Goal: Task Accomplishment & Management: Complete application form

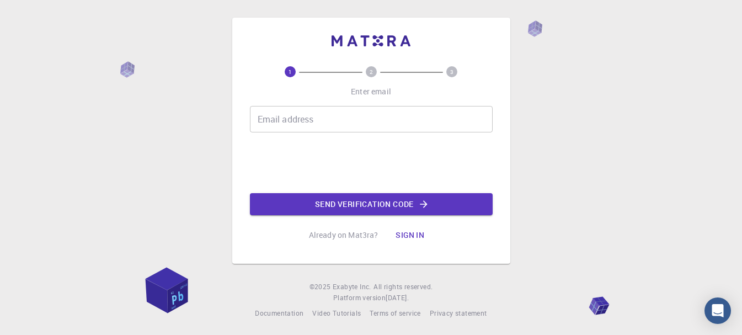
click at [315, 108] on input "Email address" at bounding box center [371, 119] width 243 height 26
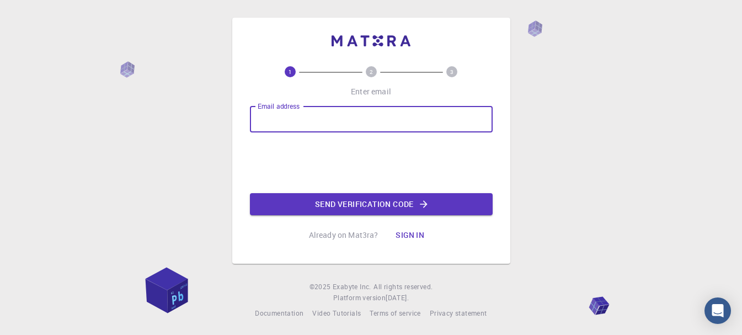
type input "[EMAIL_ADDRESS][DOMAIN_NAME]"
click at [339, 210] on button "Send verification code" at bounding box center [371, 204] width 243 height 22
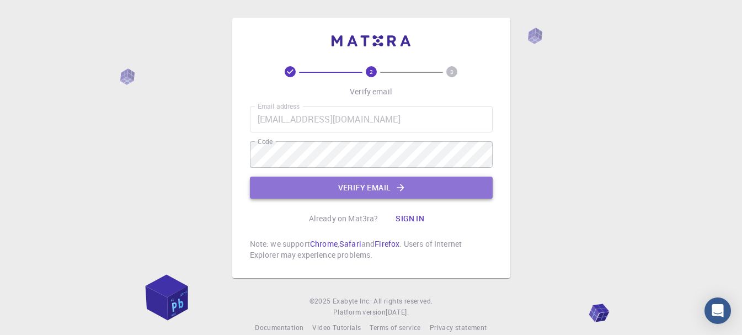
click at [350, 189] on button "Verify email" at bounding box center [371, 188] width 243 height 22
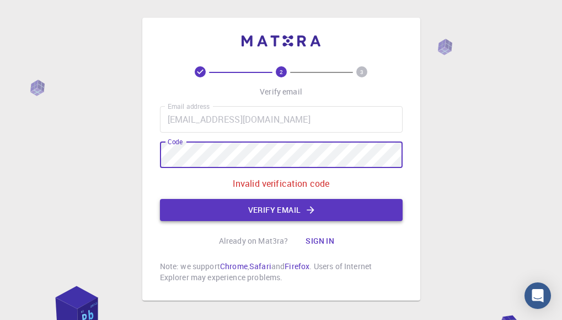
click at [311, 203] on button "Verify email" at bounding box center [281, 210] width 243 height 22
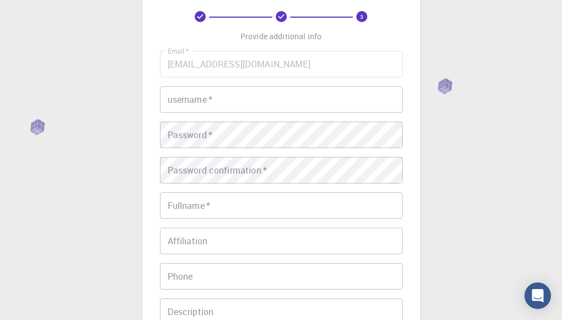
scroll to position [221, 0]
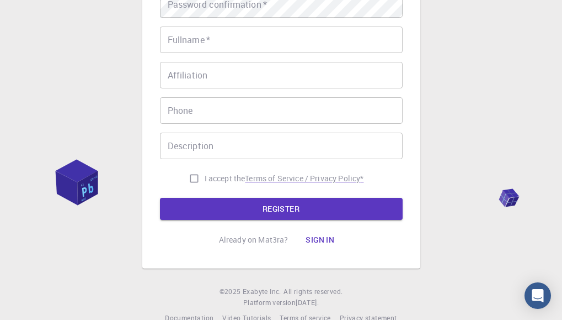
click at [294, 173] on p "Terms of Service / Privacy Policy *" at bounding box center [304, 178] width 119 height 11
click at [188, 180] on input "I accept the Terms of Service / Privacy Policy *" at bounding box center [194, 178] width 21 height 21
checkbox input "true"
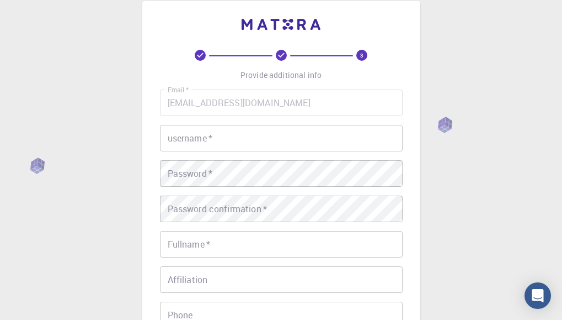
scroll to position [0, 0]
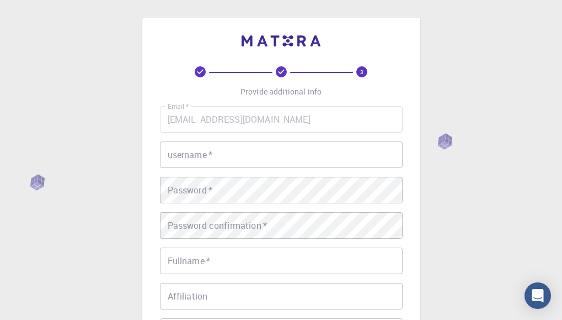
click at [221, 156] on input "username   *" at bounding box center [281, 154] width 243 height 26
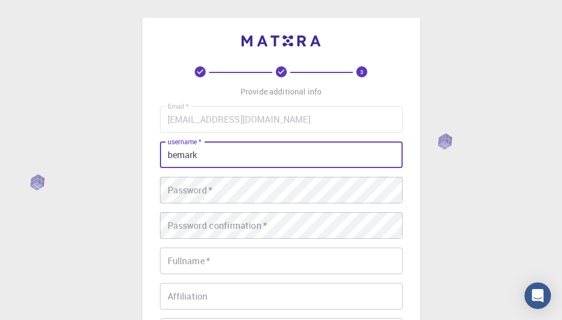
type input "bemark"
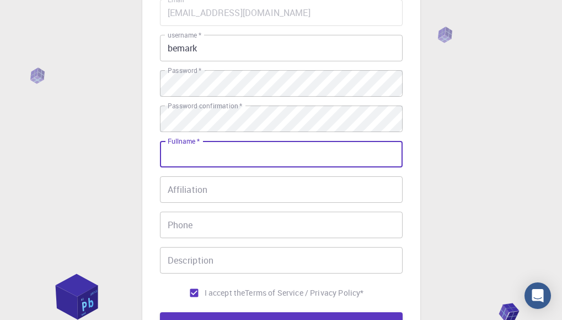
scroll to position [110, 0]
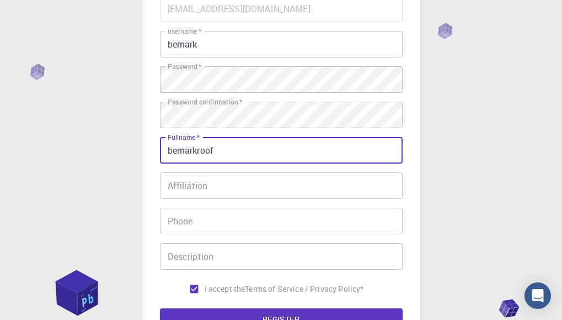
type input "bemarkroof"
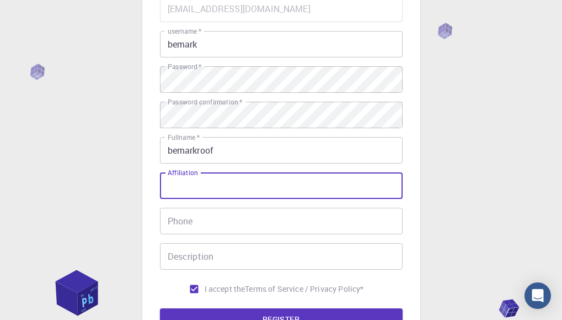
click at [254, 189] on input "Affiliation" at bounding box center [281, 185] width 243 height 26
type input "no matter"
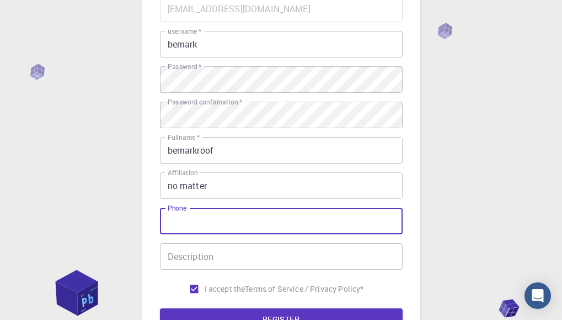
click at [244, 215] on input "Phone" at bounding box center [281, 221] width 243 height 26
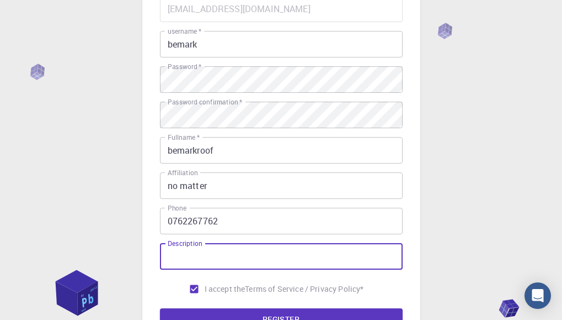
click at [239, 248] on input "Description" at bounding box center [281, 256] width 243 height 26
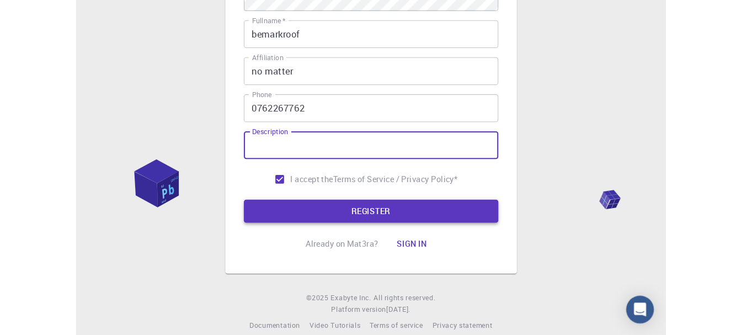
scroll to position [242, 0]
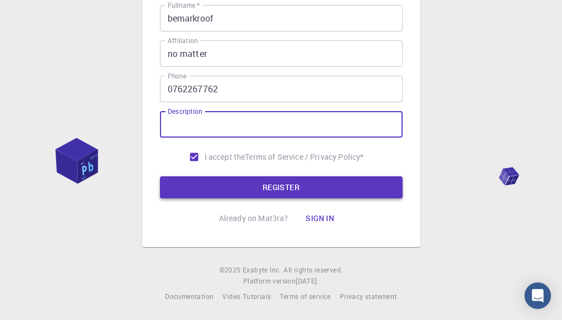
click at [315, 186] on button "REGISTER" at bounding box center [281, 187] width 243 height 22
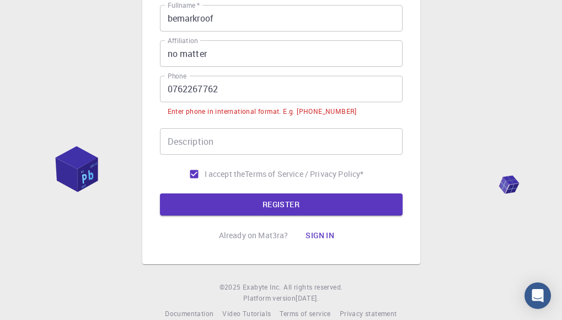
click at [299, 81] on input "0762267762" at bounding box center [281, 89] width 243 height 26
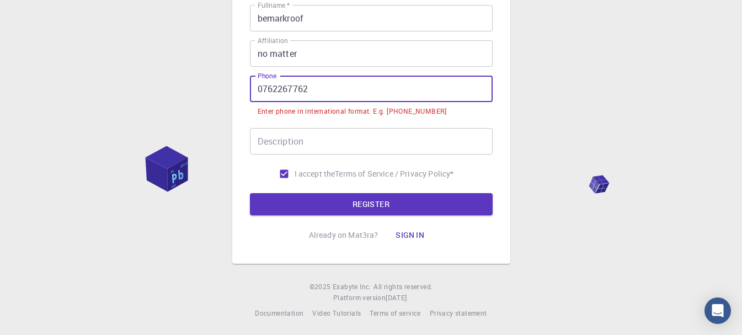
click at [268, 91] on input "0762267762" at bounding box center [371, 89] width 243 height 26
click at [263, 88] on input "0762267762" at bounding box center [371, 89] width 243 height 26
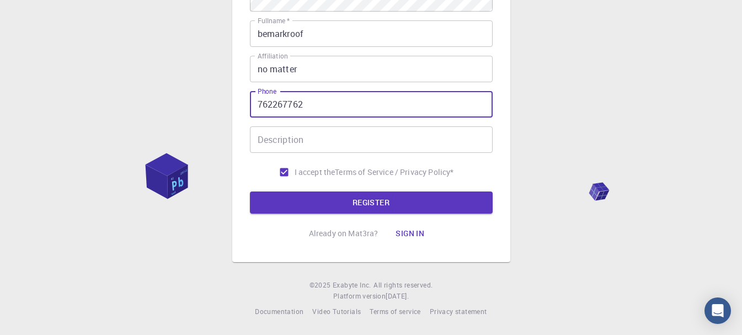
scroll to position [227, 0]
type input "[PHONE_NUMBER]"
click at [348, 203] on button "REGISTER" at bounding box center [371, 203] width 243 height 22
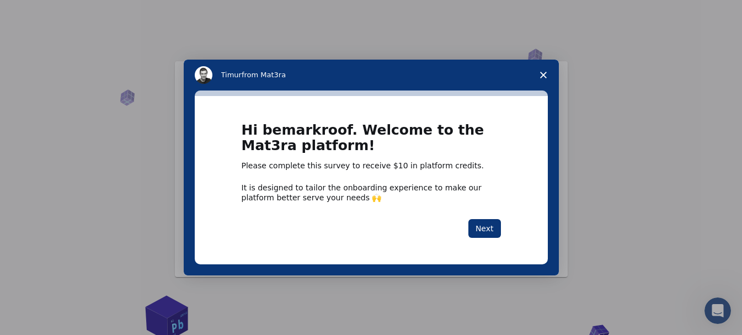
click at [495, 216] on div "Hi bemarkroof. Welcome to the Mat3ra platform! Please complete this survey to r…" at bounding box center [371, 180] width 259 height 115
click at [497, 222] on button "Next" at bounding box center [485, 228] width 33 height 19
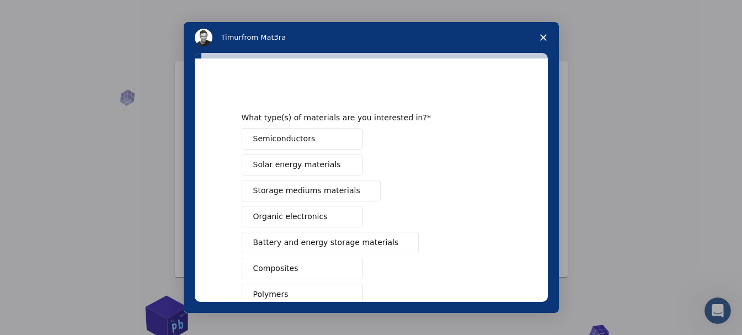
click at [683, 135] on div "Intercom messenger" at bounding box center [371, 167] width 742 height 335
click at [539, 40] on span "Close survey" at bounding box center [543, 37] width 31 height 31
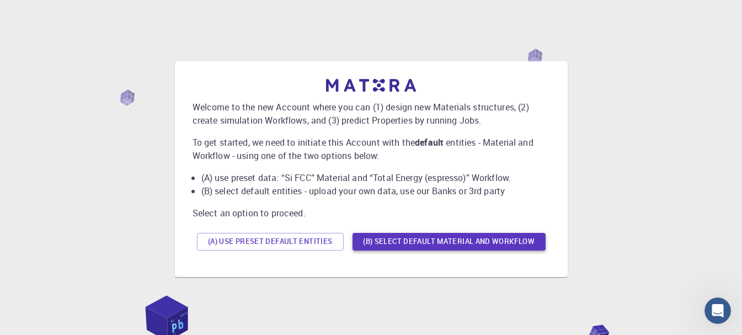
click at [471, 240] on button "(B) Select default material and workflow" at bounding box center [449, 242] width 193 height 18
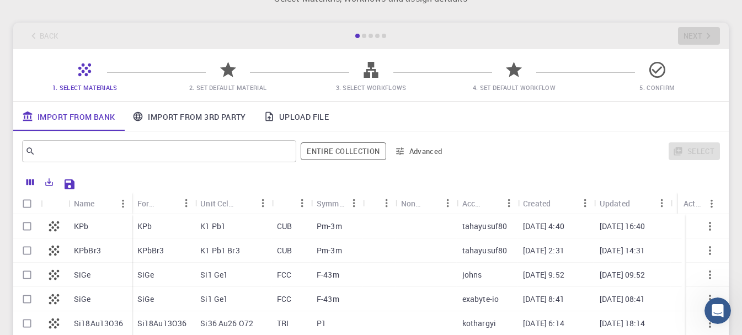
scroll to position [110, 0]
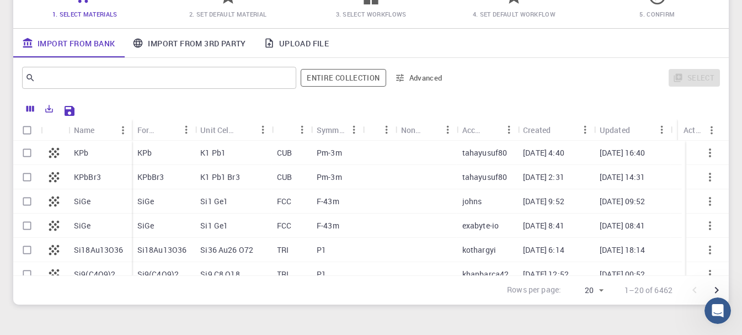
click at [367, 151] on div at bounding box center [379, 153] width 33 height 24
checkbox input "true"
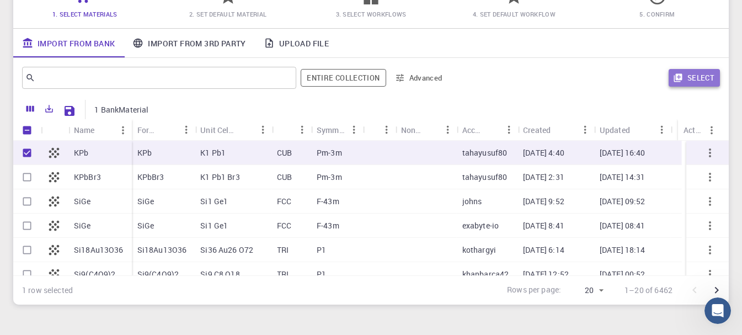
click at [700, 73] on button "Select" at bounding box center [694, 78] width 51 height 18
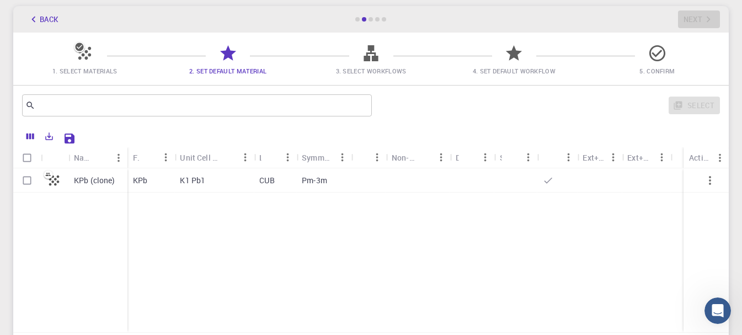
scroll to position [0, 0]
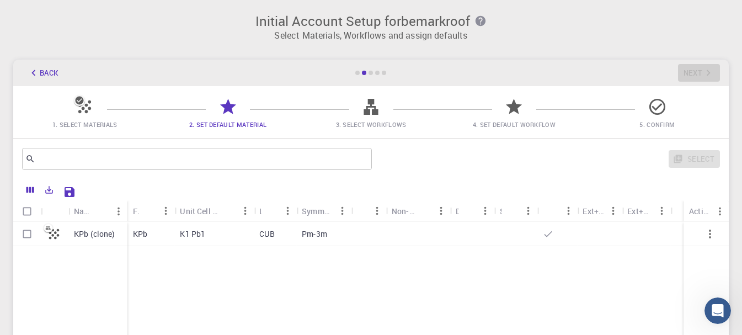
click at [200, 121] on span "2. Set Default Material" at bounding box center [227, 124] width 77 height 8
click at [360, 103] on div "1. Select Materials 2. Set Default Material 3. Select Workflows 4. Set Default …" at bounding box center [371, 112] width 716 height 52
click at [365, 106] on icon at bounding box center [370, 106] width 19 height 19
click at [655, 117] on div at bounding box center [657, 111] width 19 height 15
click at [511, 107] on icon at bounding box center [514, 106] width 16 height 15
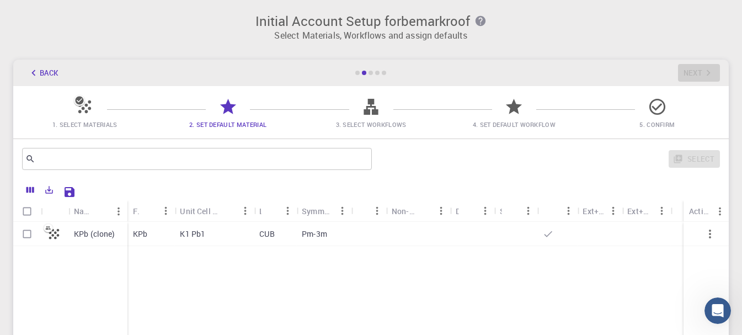
click at [209, 234] on div "K1 Pb1" at bounding box center [213, 234] width 79 height 24
checkbox input "true"
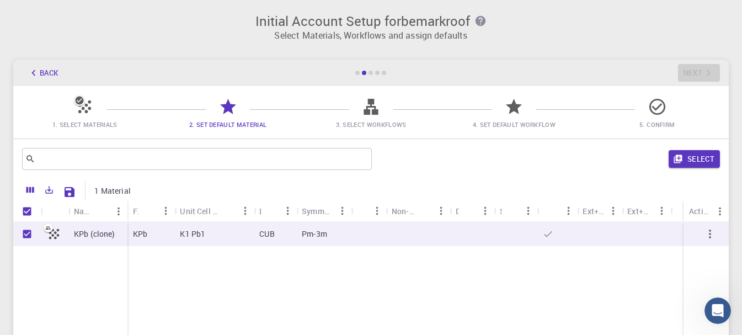
click at [721, 153] on div "​ Select" at bounding box center [371, 159] width 716 height 40
click at [696, 157] on button "Select" at bounding box center [694, 159] width 51 height 18
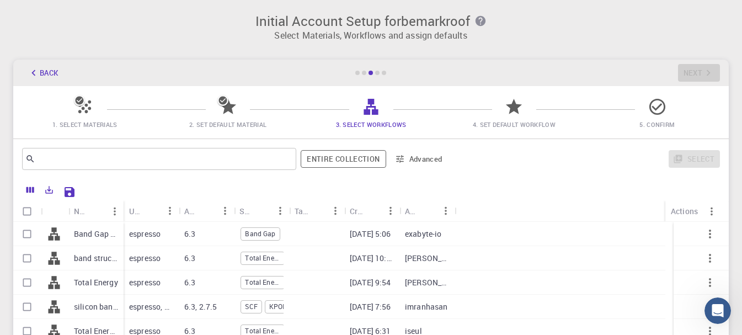
scroll to position [110, 0]
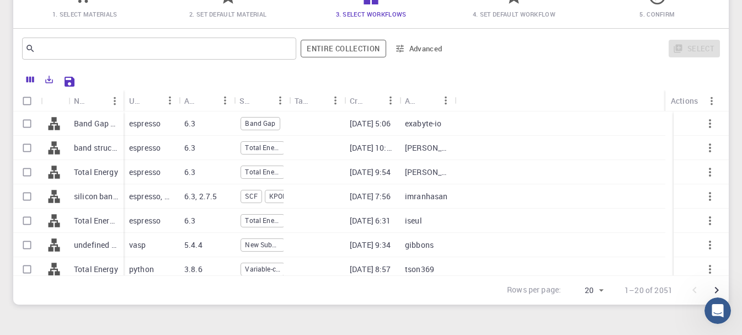
click at [324, 123] on div at bounding box center [316, 123] width 55 height 24
checkbox input "true"
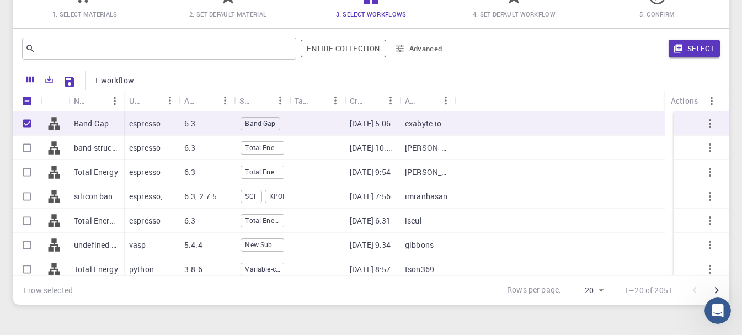
click at [329, 147] on div at bounding box center [316, 148] width 55 height 24
checkbox input "true"
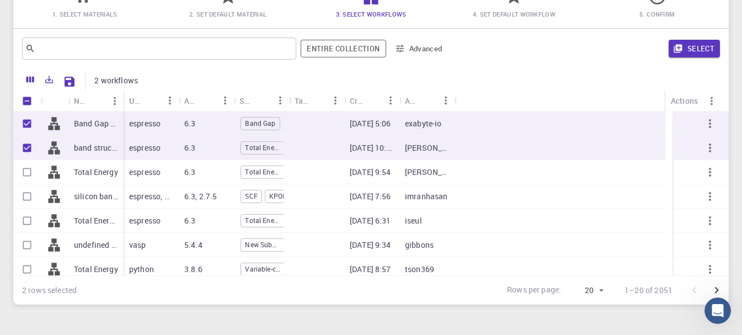
click at [335, 170] on div at bounding box center [316, 172] width 55 height 24
checkbox input "true"
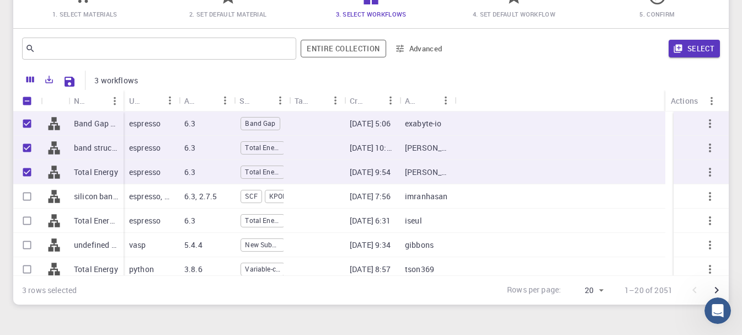
click at [332, 185] on div at bounding box center [316, 196] width 55 height 24
checkbox input "true"
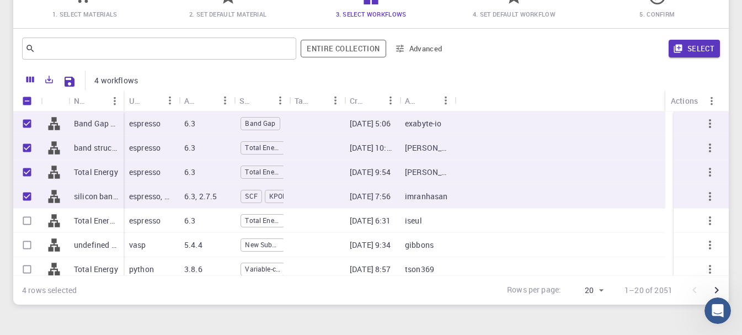
click at [328, 210] on div at bounding box center [316, 221] width 55 height 24
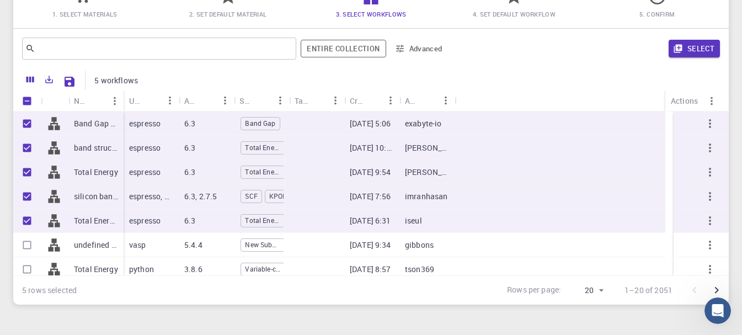
click at [328, 229] on div at bounding box center [316, 221] width 55 height 24
checkbox input "false"
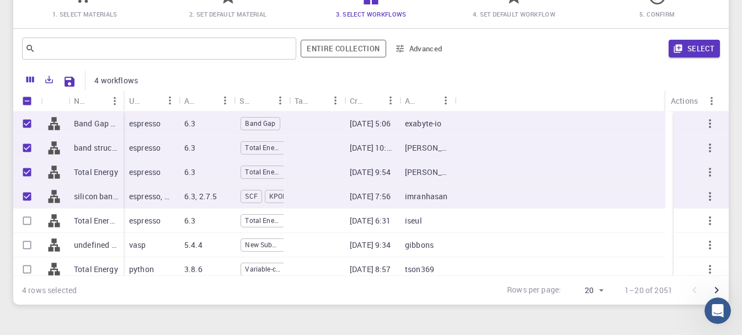
click at [327, 234] on div at bounding box center [316, 245] width 55 height 24
checkbox input "true"
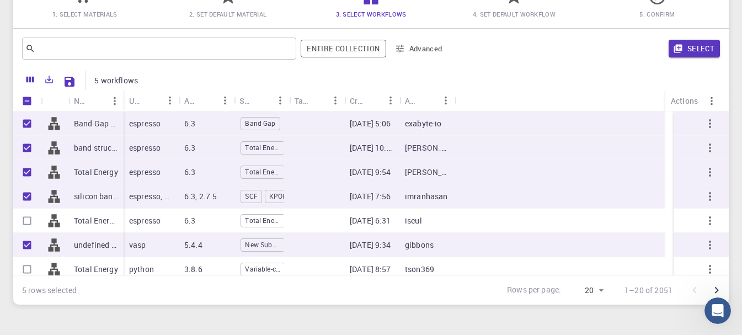
click at [323, 262] on div at bounding box center [316, 269] width 55 height 24
checkbox input "true"
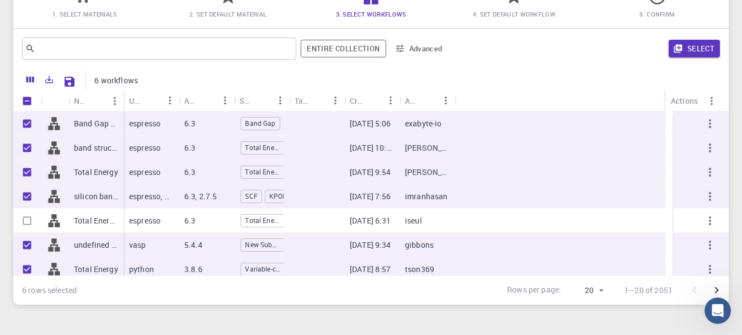
click at [325, 231] on div at bounding box center [316, 221] width 55 height 24
checkbox input "true"
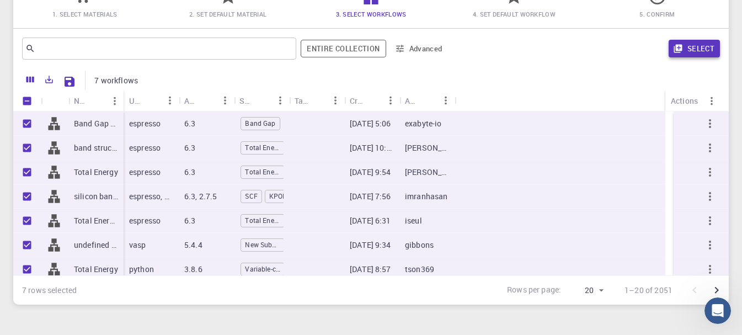
click at [687, 52] on button "Select" at bounding box center [694, 49] width 51 height 18
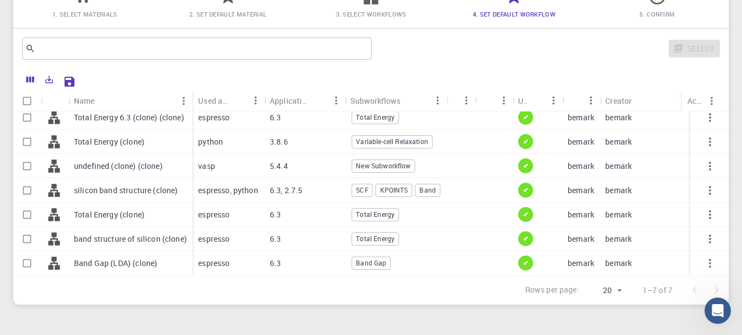
scroll to position [0, 0]
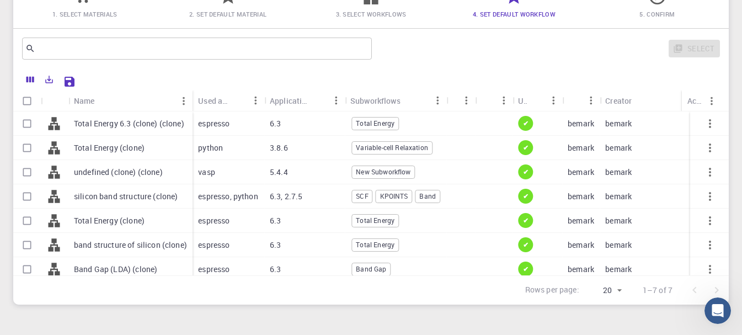
click at [586, 118] on p "bemark" at bounding box center [581, 123] width 26 height 11
checkbox input "true"
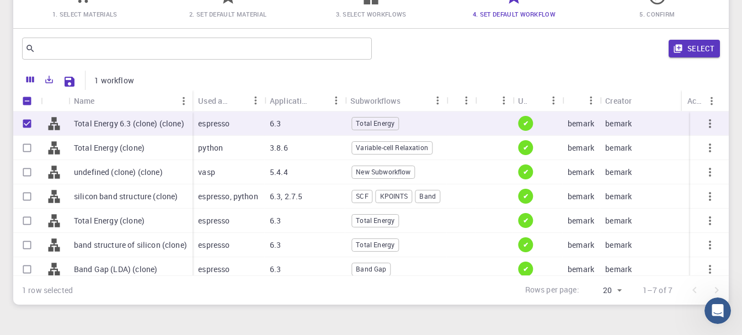
click at [583, 155] on div "bemark" at bounding box center [581, 148] width 38 height 24
checkbox input "true"
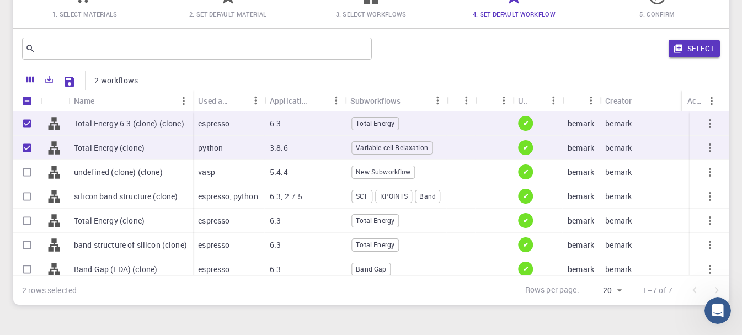
click at [573, 173] on p "bemark" at bounding box center [581, 172] width 26 height 11
checkbox input "true"
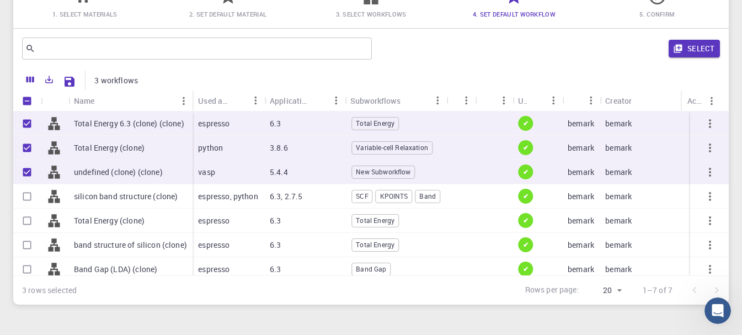
click at [576, 194] on p "bemark" at bounding box center [581, 196] width 26 height 11
checkbox input "true"
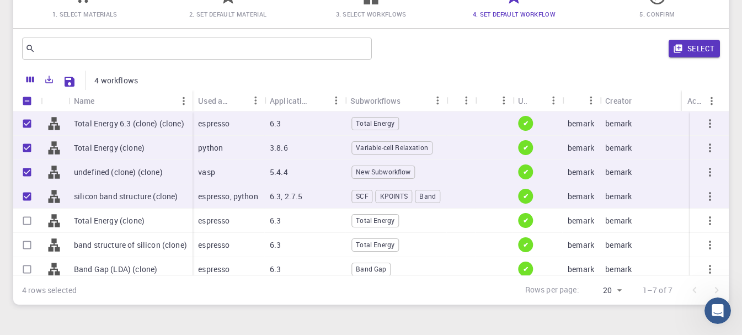
click at [570, 209] on div "bemark" at bounding box center [581, 221] width 38 height 24
checkbox input "true"
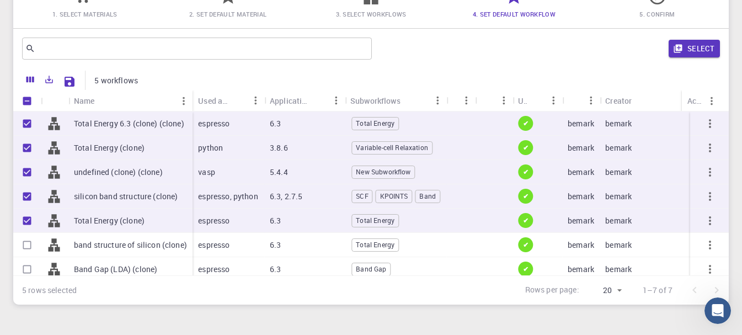
scroll to position [14, 0]
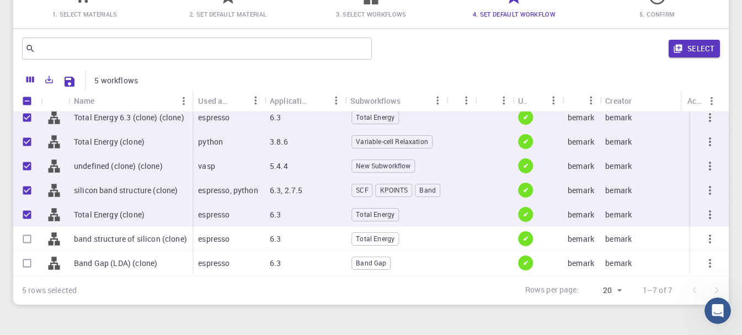
click at [572, 234] on p "bemark" at bounding box center [581, 238] width 26 height 11
checkbox input "true"
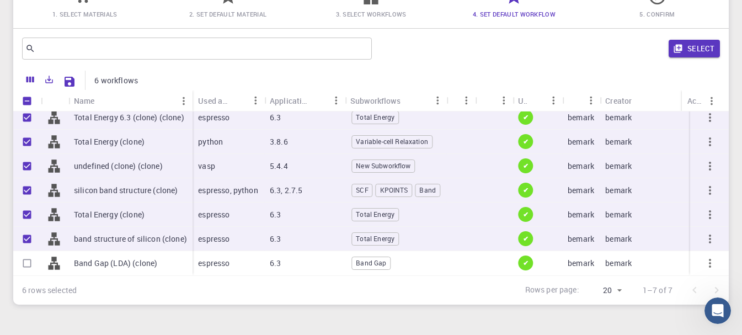
click at [574, 258] on p "bemark" at bounding box center [581, 263] width 26 height 11
checkbox input "true"
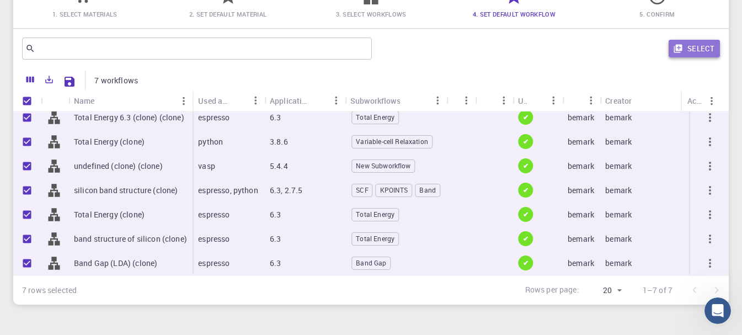
click at [702, 46] on button "Select" at bounding box center [694, 49] width 51 height 18
checkbox input "false"
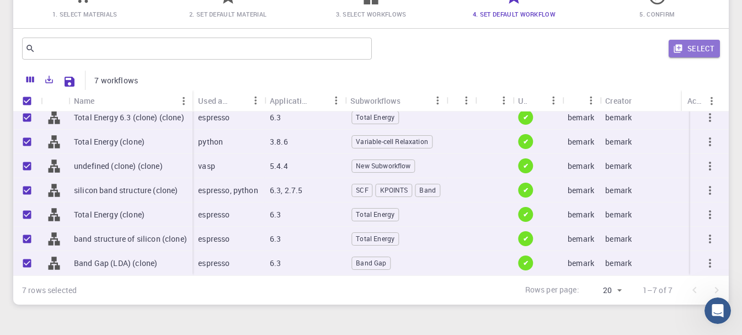
checkbox input "false"
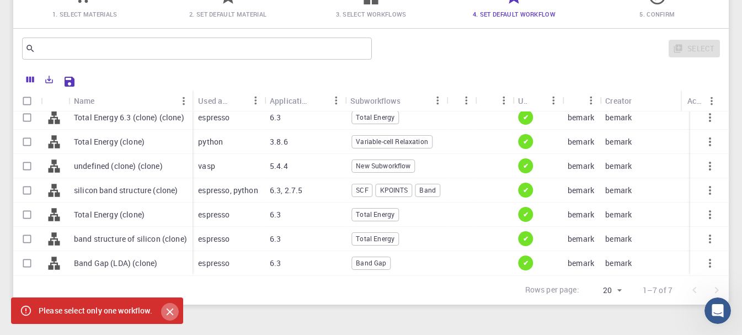
click at [176, 312] on icon "Close" at bounding box center [170, 312] width 12 height 12
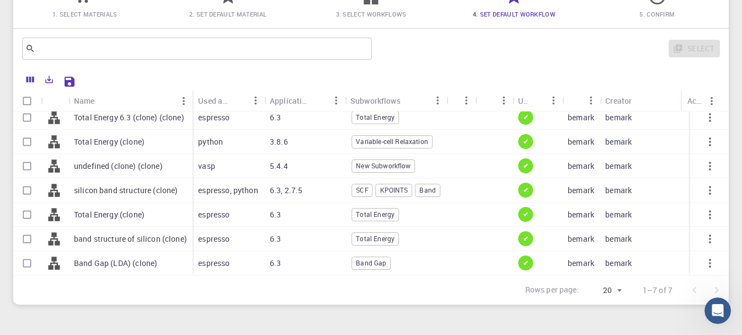
scroll to position [0, 0]
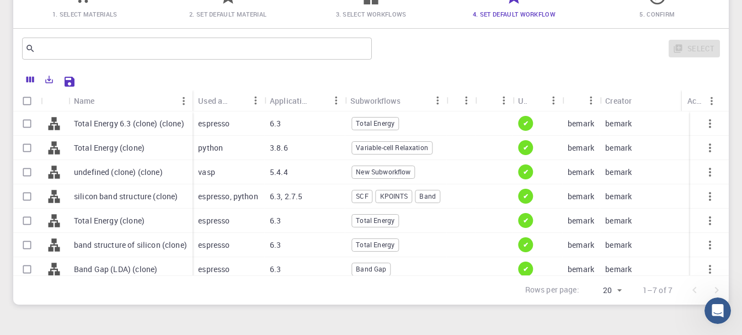
click at [521, 123] on span "✔" at bounding box center [526, 123] width 14 height 9
checkbox input "true"
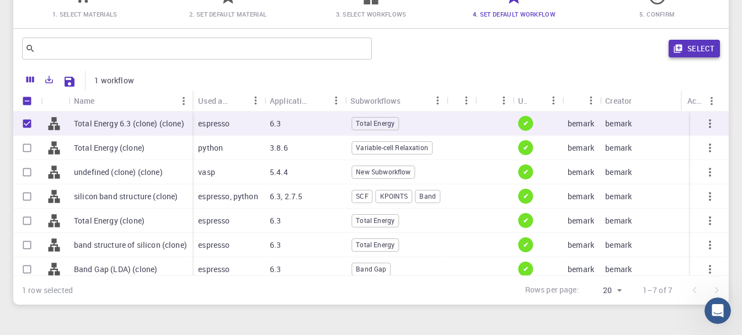
click at [692, 49] on button "Select" at bounding box center [694, 49] width 51 height 18
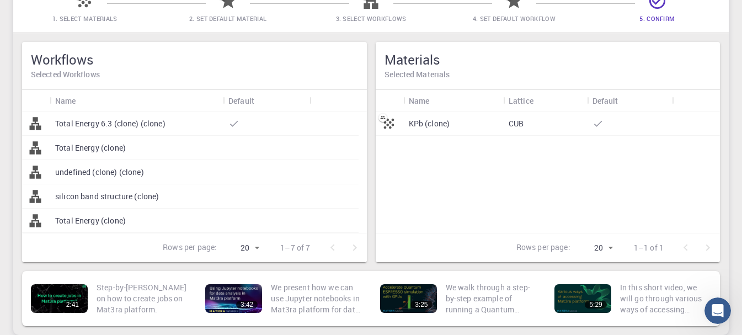
scroll to position [110, 0]
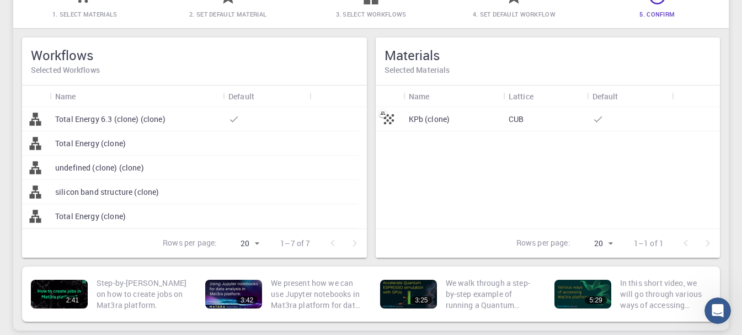
click at [497, 119] on div "KPb (clone)" at bounding box center [453, 119] width 100 height 24
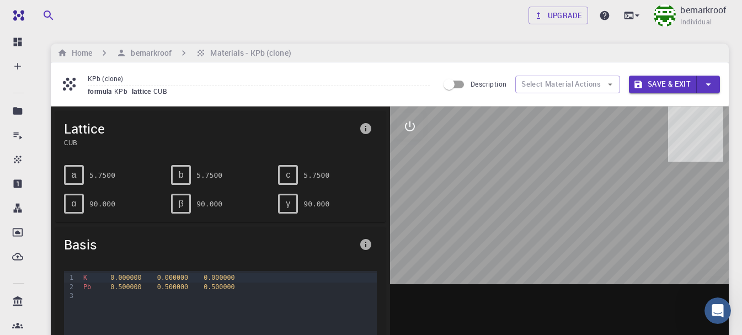
click at [512, 223] on div at bounding box center [559, 278] width 339 height 343
click at [492, 254] on div at bounding box center [559, 278] width 339 height 343
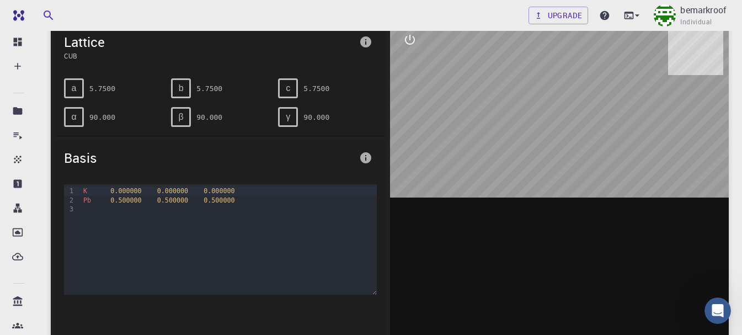
scroll to position [110, 0]
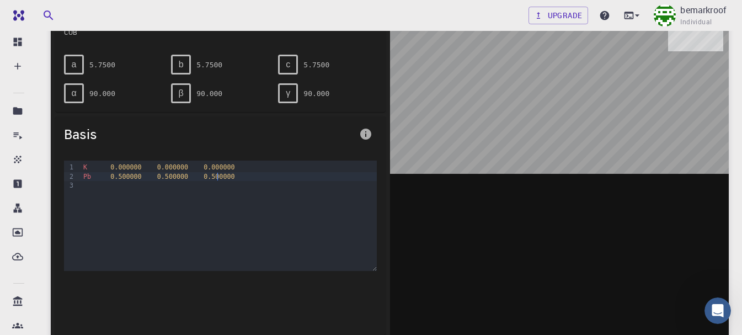
click at [217, 176] on span "0.500000" at bounding box center [219, 177] width 31 height 8
click at [252, 180] on div "Pb 0.500000 0.500000 0.500000" at bounding box center [228, 176] width 296 height 9
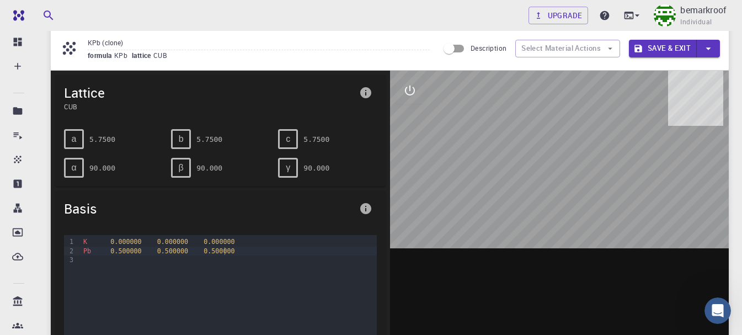
scroll to position [55, 0]
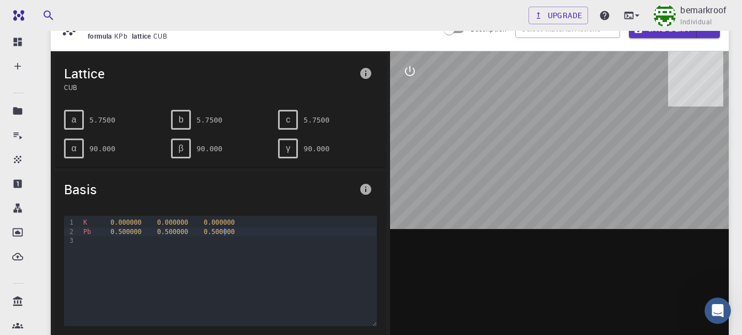
click at [412, 82] on button "interactive" at bounding box center [410, 71] width 26 height 26
click at [417, 99] on button "view" at bounding box center [410, 97] width 26 height 26
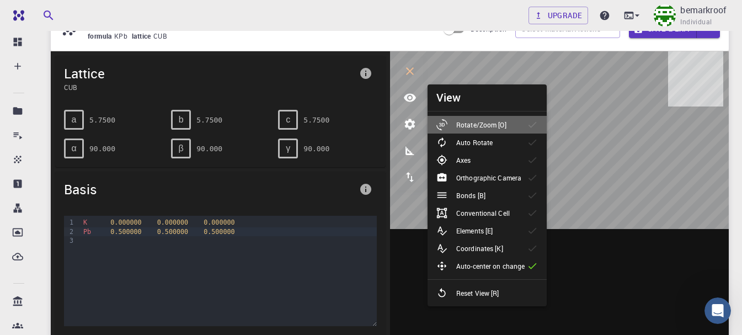
click at [446, 123] on icon at bounding box center [442, 124] width 11 height 11
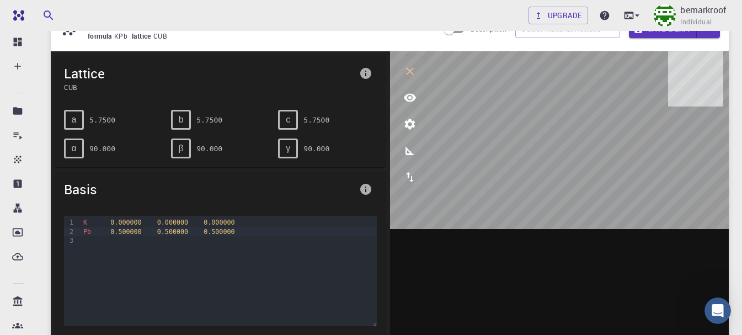
click at [413, 65] on icon "interactive" at bounding box center [409, 71] width 13 height 13
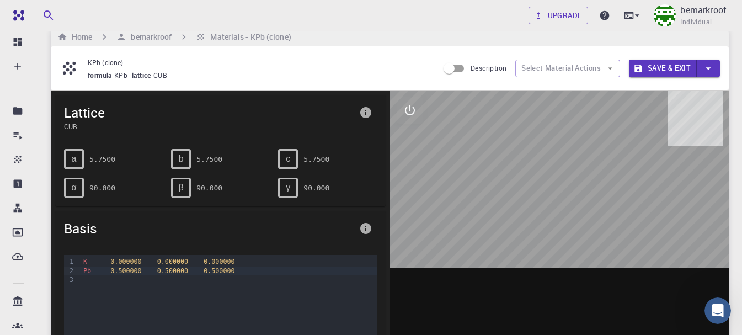
scroll to position [0, 0]
